Goal: Transaction & Acquisition: Purchase product/service

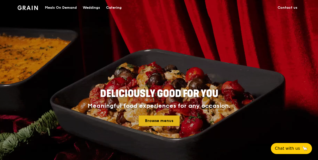
click at [163, 119] on link "Browse menus" at bounding box center [159, 121] width 41 height 11
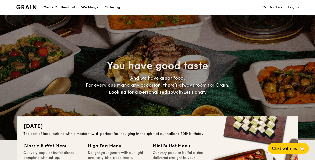
click at [292, 9] on link "Log in" at bounding box center [293, 7] width 11 height 15
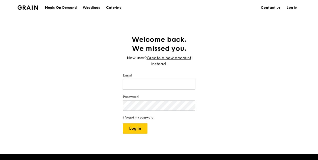
click at [173, 88] on input "Email" at bounding box center [159, 84] width 72 height 11
type input "[EMAIL_ADDRESS][DOMAIN_NAME]"
click at [123, 124] on button "Log in" at bounding box center [135, 129] width 25 height 11
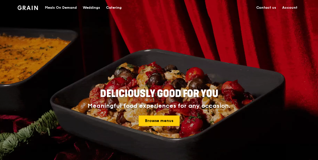
click at [65, 9] on div "Meals On Demand" at bounding box center [61, 7] width 32 height 15
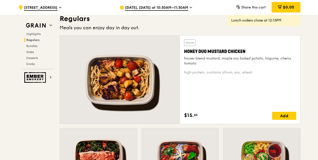
scroll to position [335, 0]
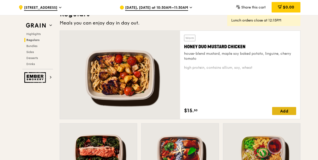
click at [289, 108] on div "Add" at bounding box center [284, 111] width 24 height 8
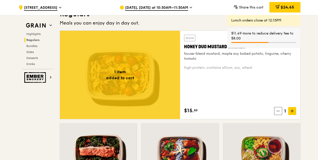
click at [158, 7] on span "Aug 14, Today at 10:30AM–11:30AM" at bounding box center [156, 8] width 63 height 6
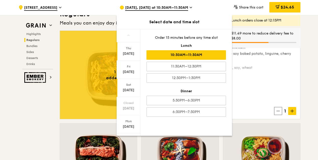
scroll to position [46, 0]
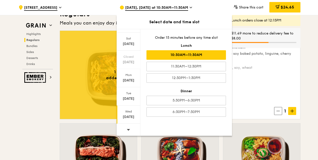
click at [128, 116] on div "Aug 20" at bounding box center [128, 117] width 22 height 5
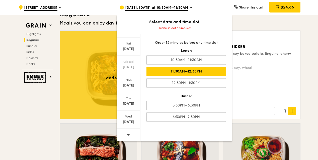
click at [187, 71] on div "11:30AM–12:30PM" at bounding box center [185, 72] width 79 height 10
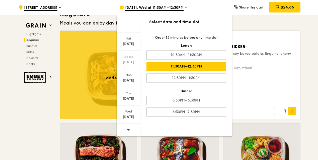
click at [270, 85] on div "Warm Honey Duo Mustard Chicken house-blend mustard, maple soy baked potato, lin…" at bounding box center [240, 75] width 112 height 80
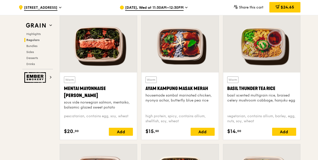
scroll to position [445, 0]
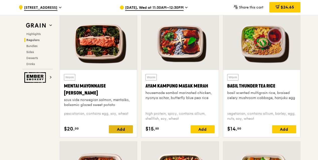
click at [125, 127] on div "Add" at bounding box center [121, 130] width 24 height 8
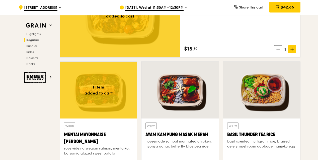
scroll to position [396, 0]
